Goal: Check status

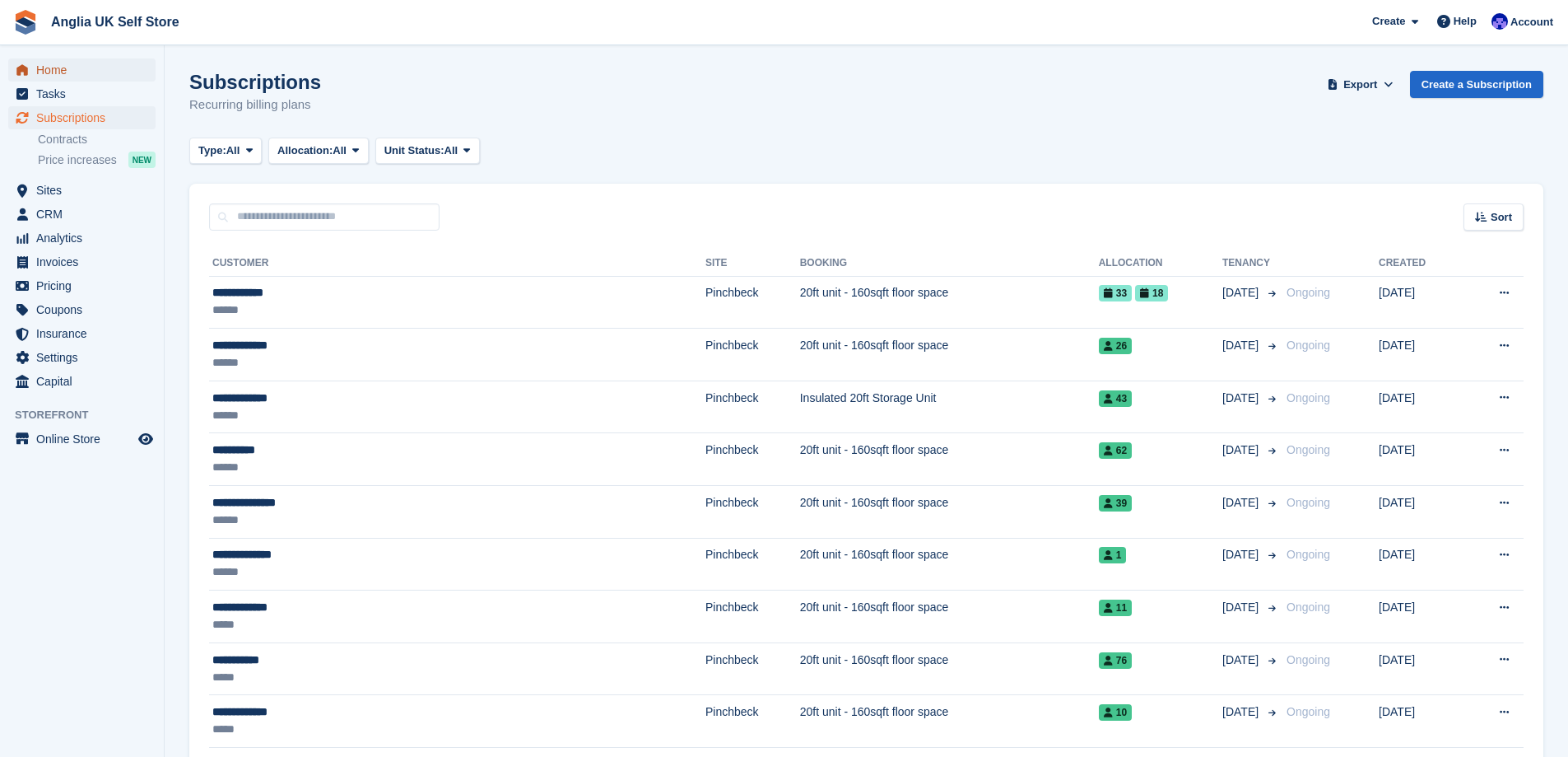
click at [48, 75] on span "Home" at bounding box center [86, 70] width 98 height 23
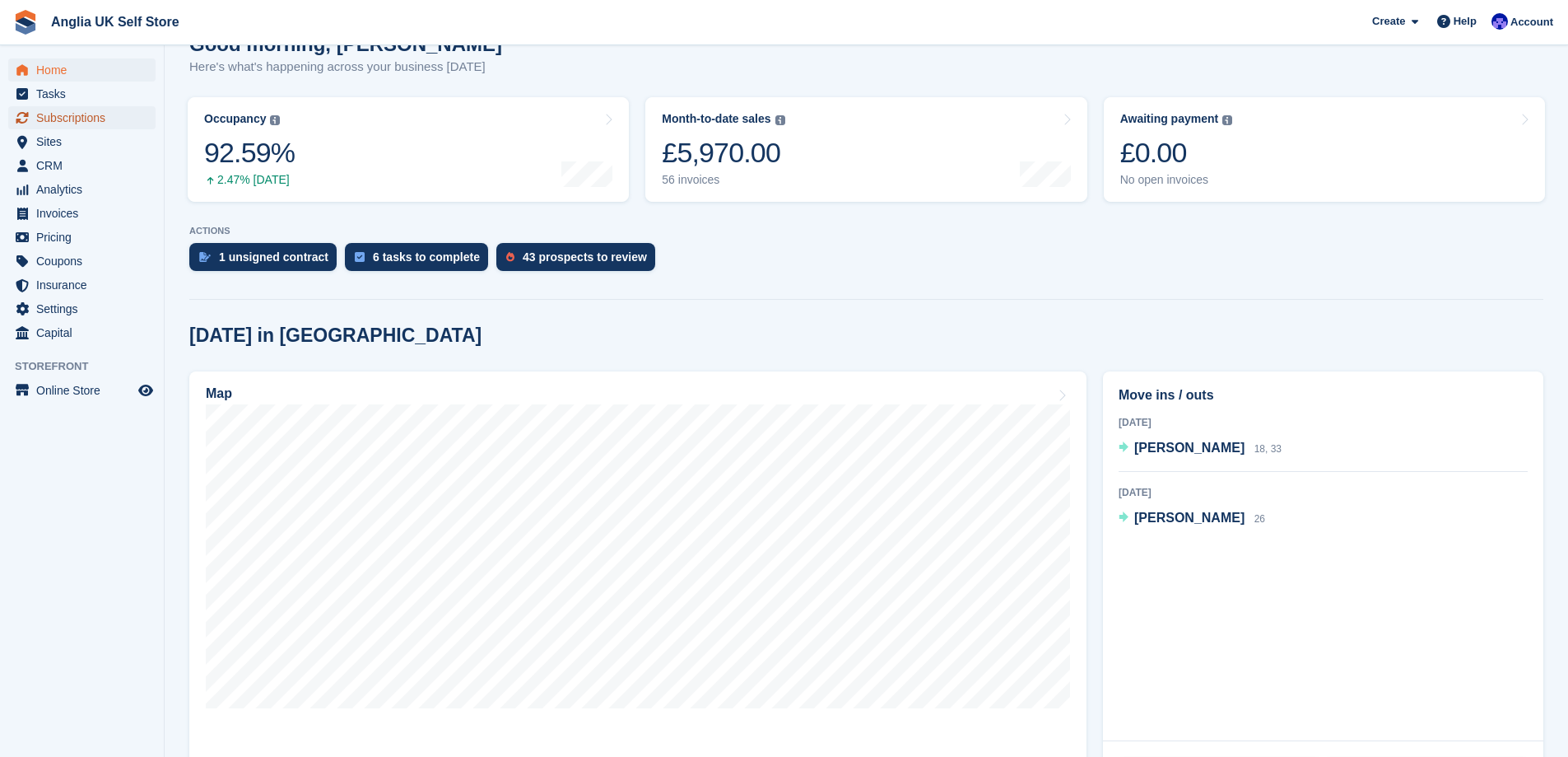
click at [118, 122] on span "Subscriptions" at bounding box center [86, 117] width 98 height 23
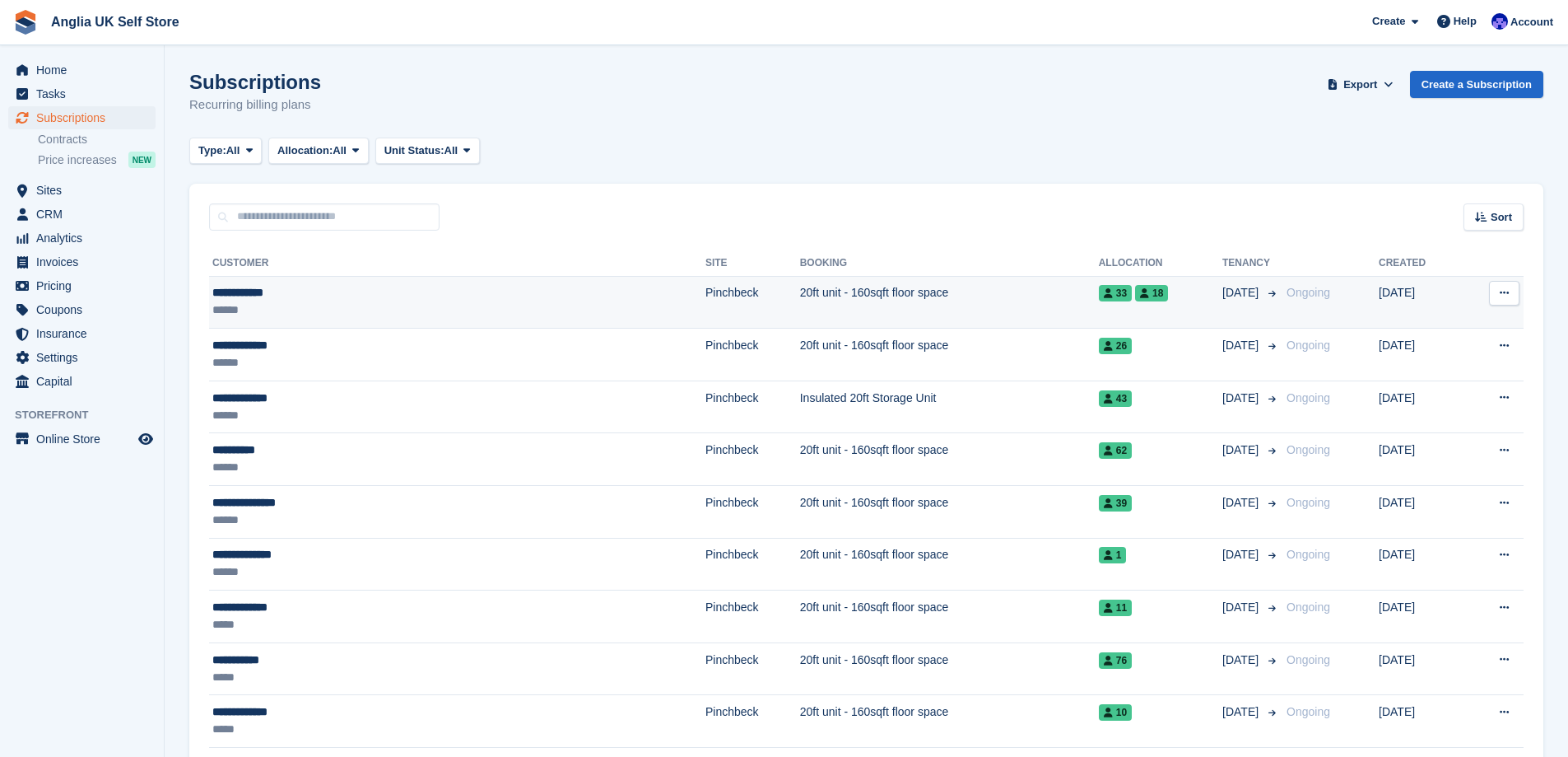
click at [852, 289] on td "20ft unit - 160sqft floor space" at bounding box center [949, 302] width 299 height 53
